Goal: Task Accomplishment & Management: Use online tool/utility

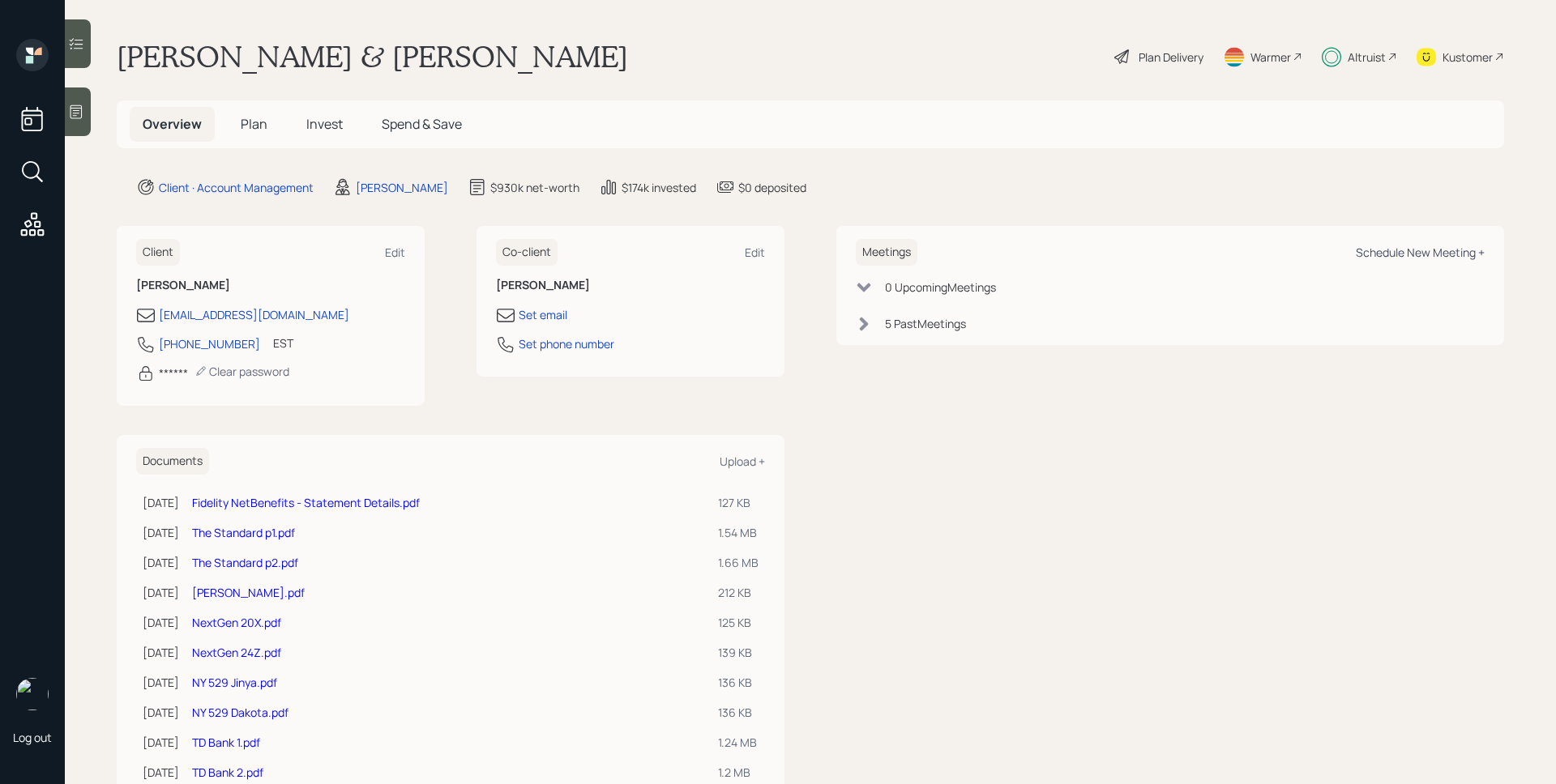
click at [1448, 256] on div "Schedule New Meeting +" at bounding box center [1420, 252] width 129 height 15
select select "d946c976-65aa-4529-ac9d-02c4f1114fc0"
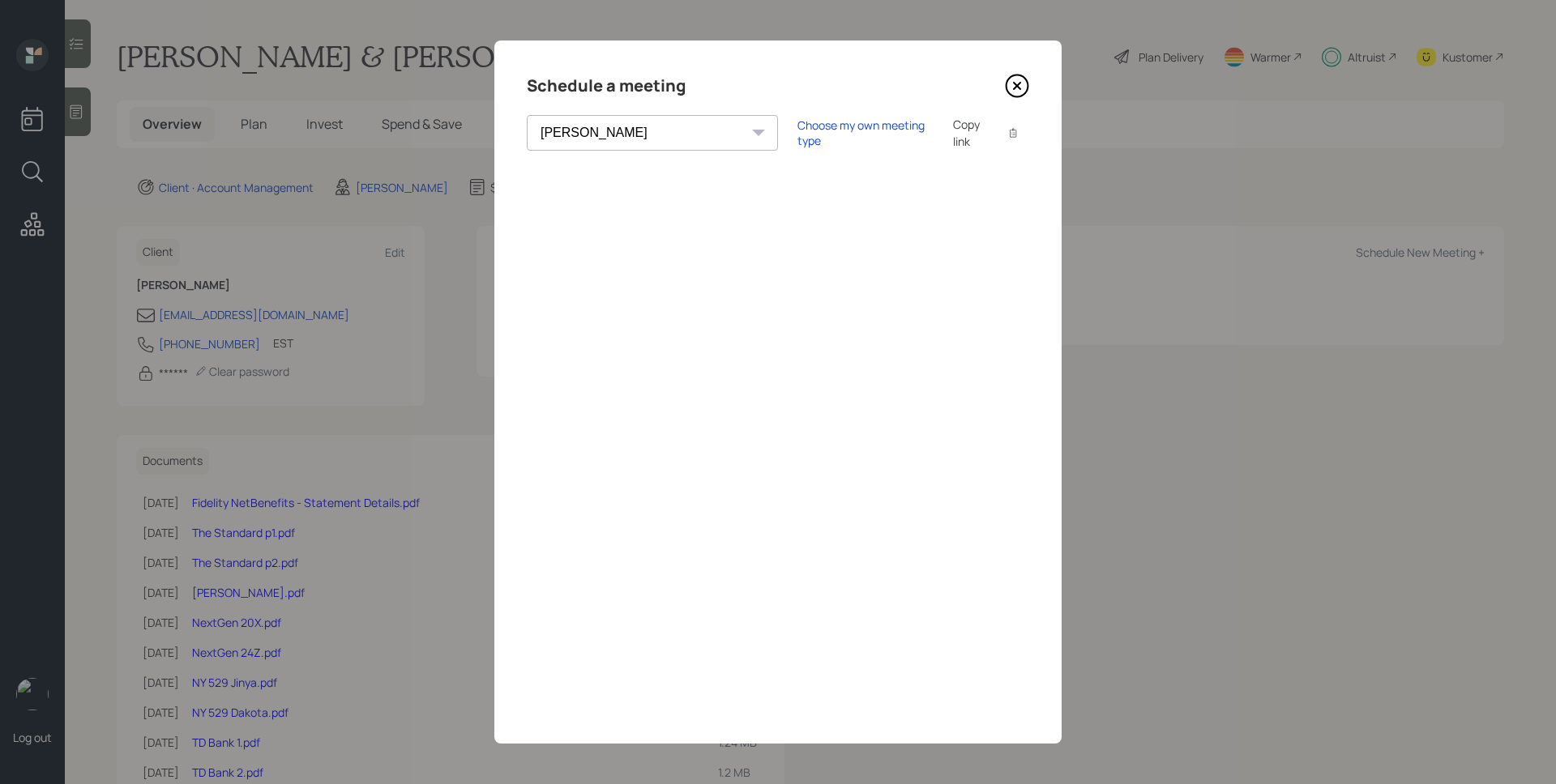
click at [1013, 87] on icon at bounding box center [1017, 86] width 25 height 25
